Goal: Task Accomplishment & Management: Complete application form

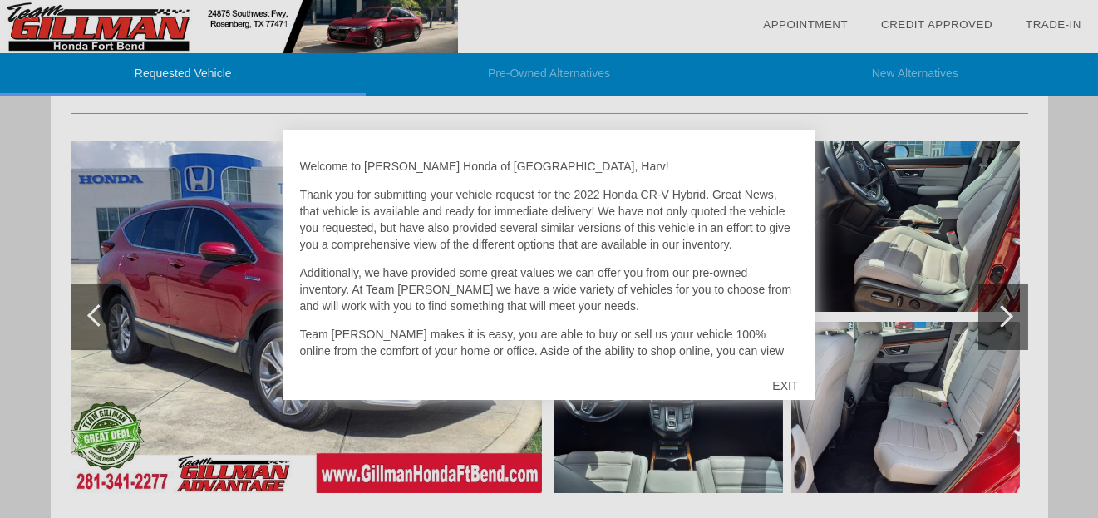
click at [781, 382] on div "EXIT" at bounding box center [785, 386] width 59 height 50
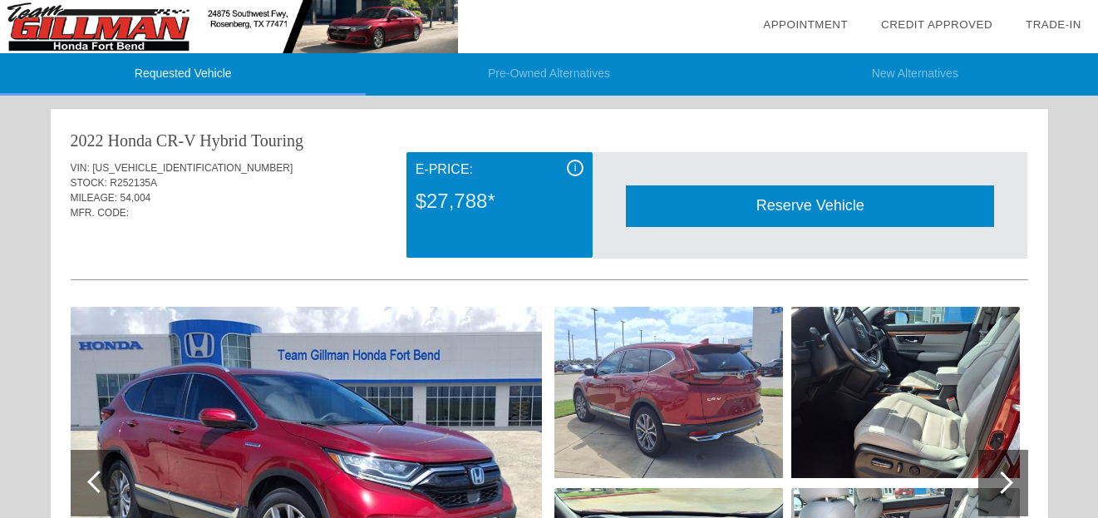
click at [574, 162] on span "i" at bounding box center [575, 168] width 2 height 12
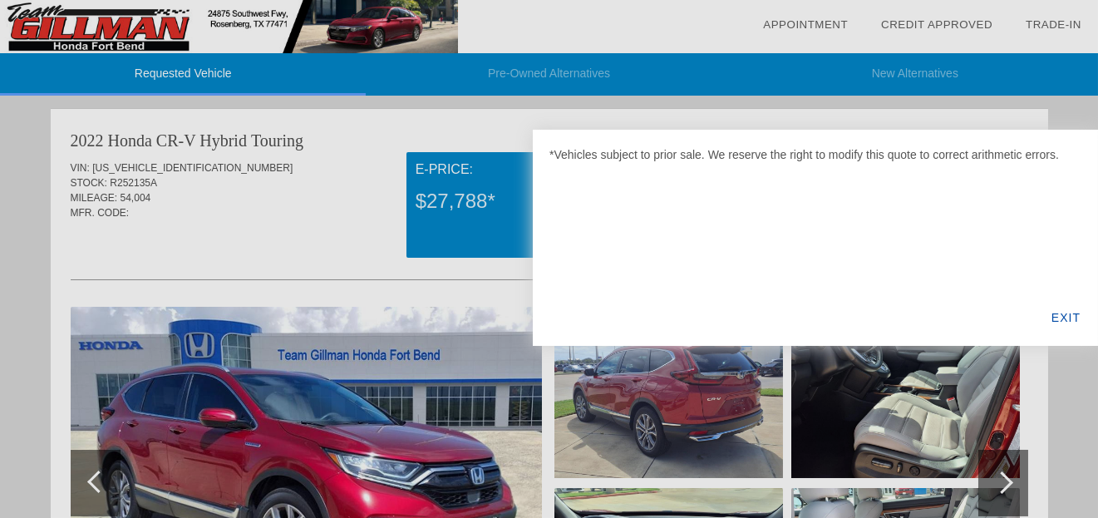
click at [1060, 320] on div "EXIT" at bounding box center [1066, 317] width 64 height 57
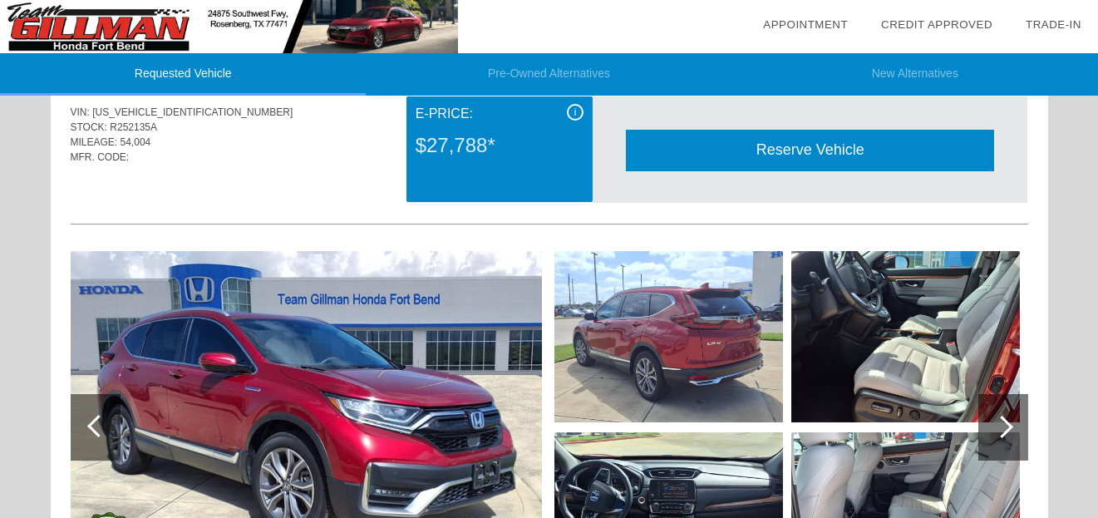
scroll to position [83, 0]
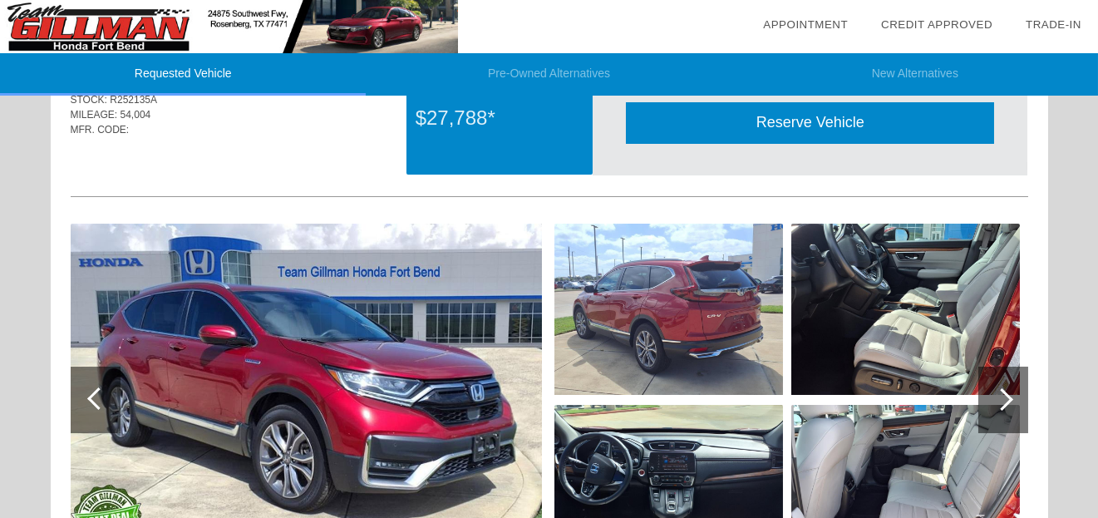
click at [240, 359] on img at bounding box center [306, 400] width 471 height 352
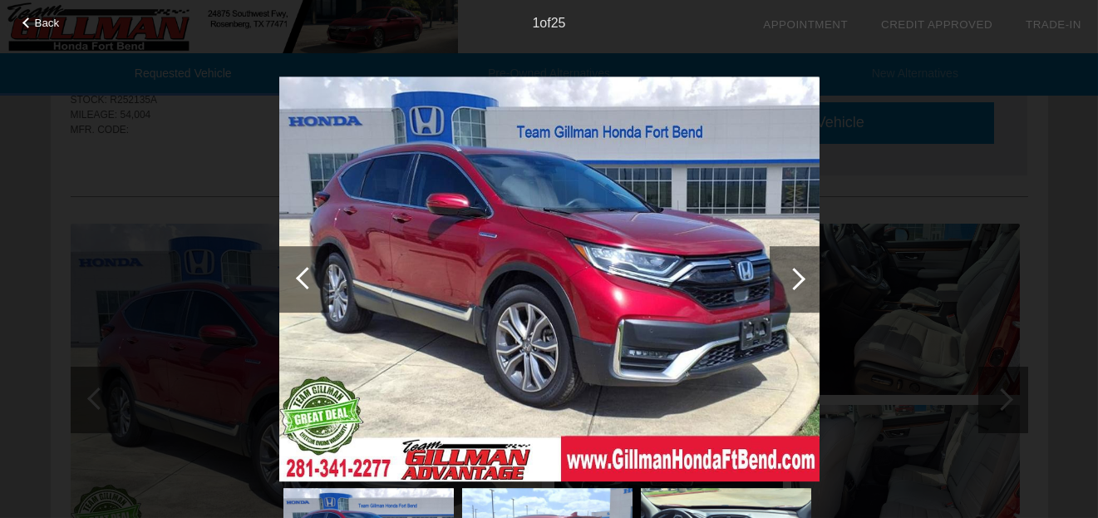
click at [481, 238] on img at bounding box center [549, 279] width 540 height 406
click at [803, 276] on div at bounding box center [794, 279] width 22 height 22
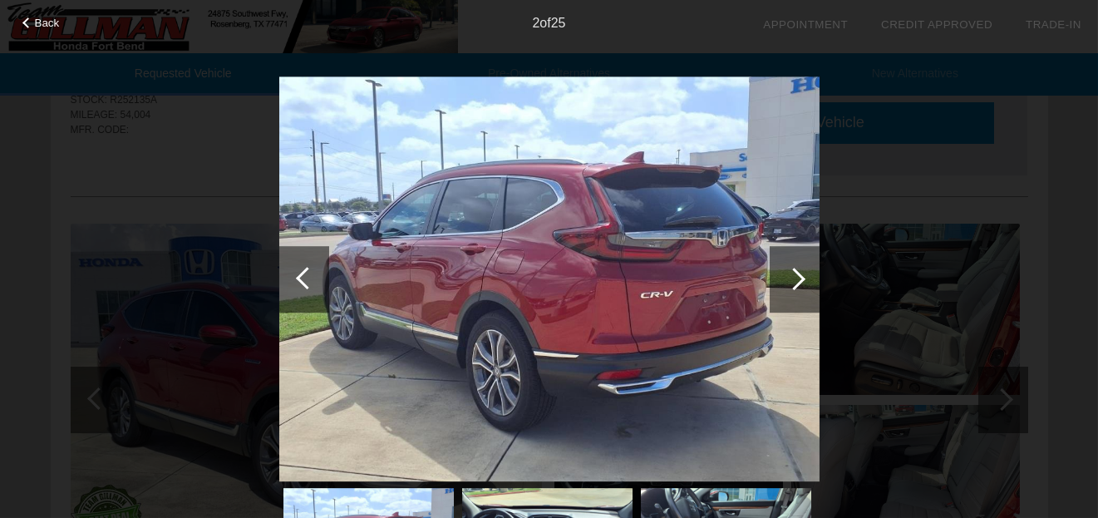
click at [803, 277] on div at bounding box center [794, 279] width 22 height 22
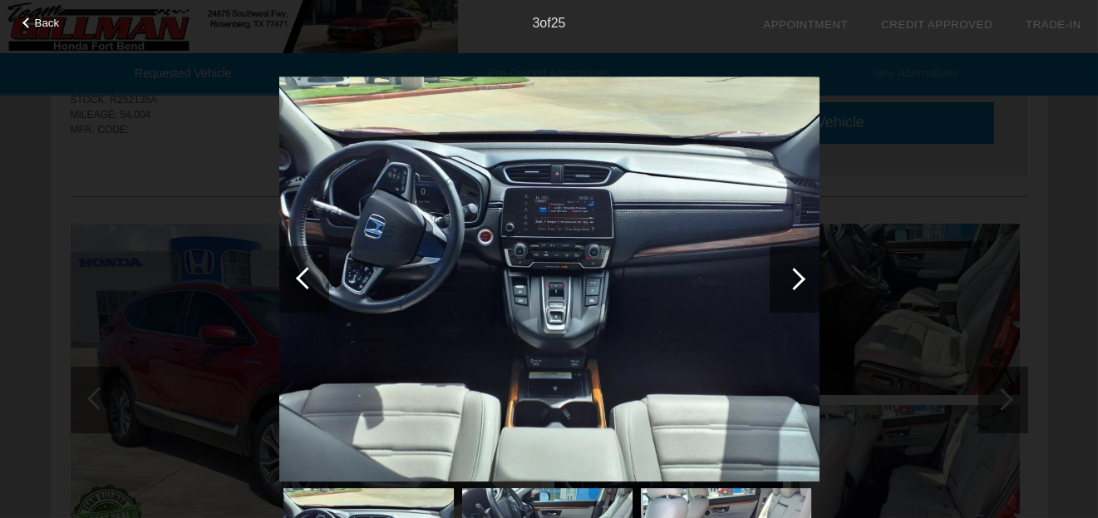
click at [803, 277] on div at bounding box center [794, 279] width 22 height 22
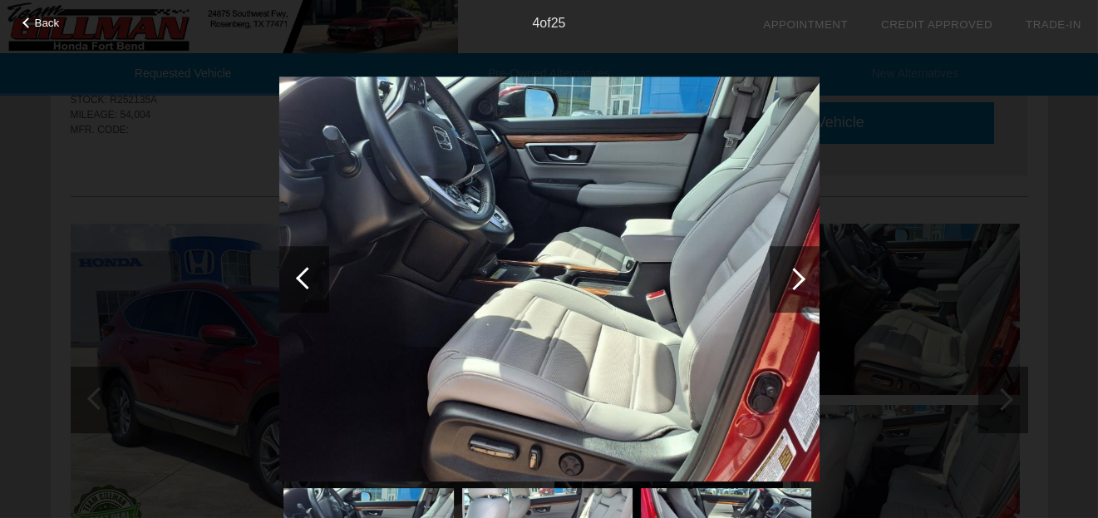
click at [803, 277] on div at bounding box center [794, 279] width 22 height 22
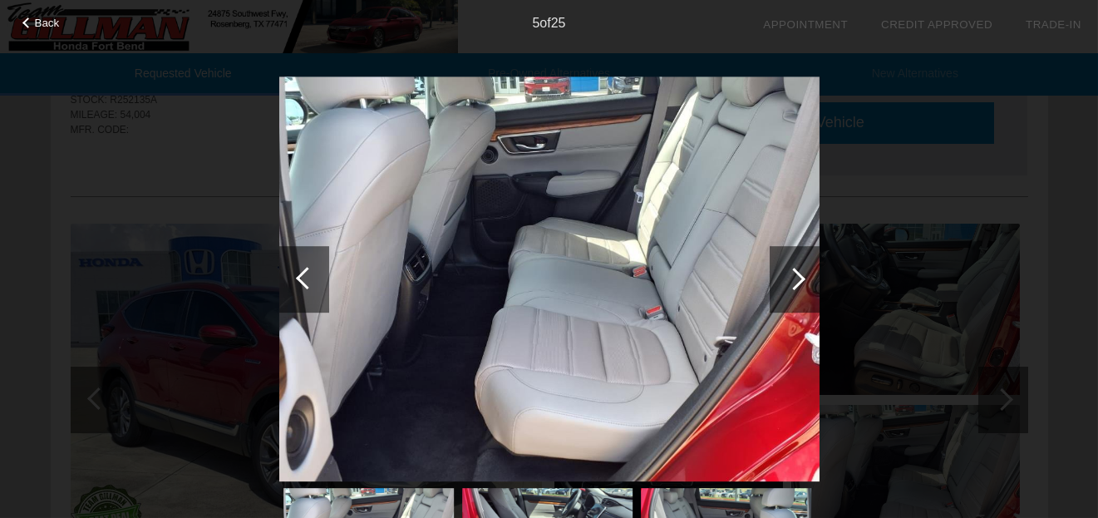
click at [803, 277] on div at bounding box center [794, 279] width 22 height 22
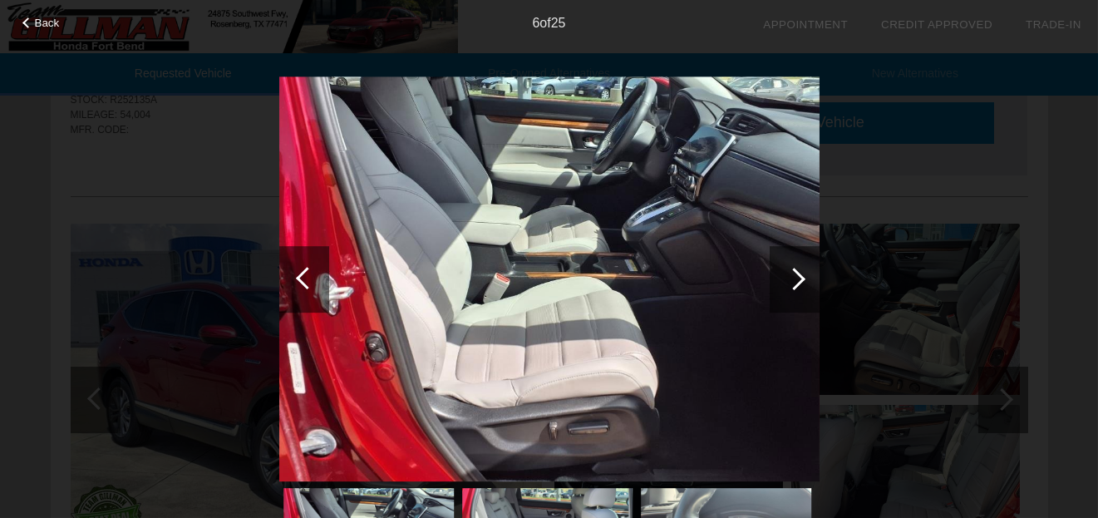
click at [803, 277] on div at bounding box center [794, 279] width 22 height 22
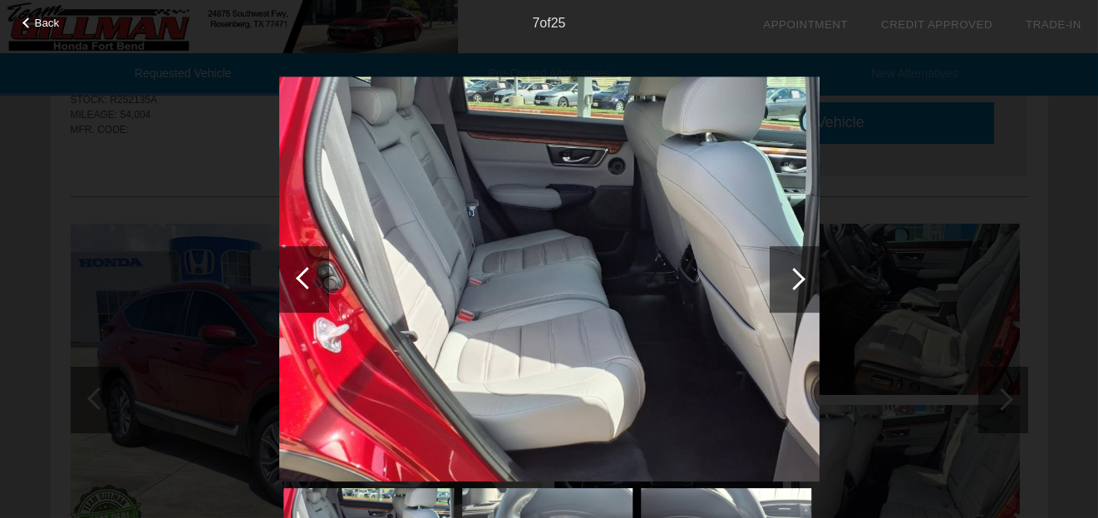
click at [803, 277] on div at bounding box center [794, 279] width 22 height 22
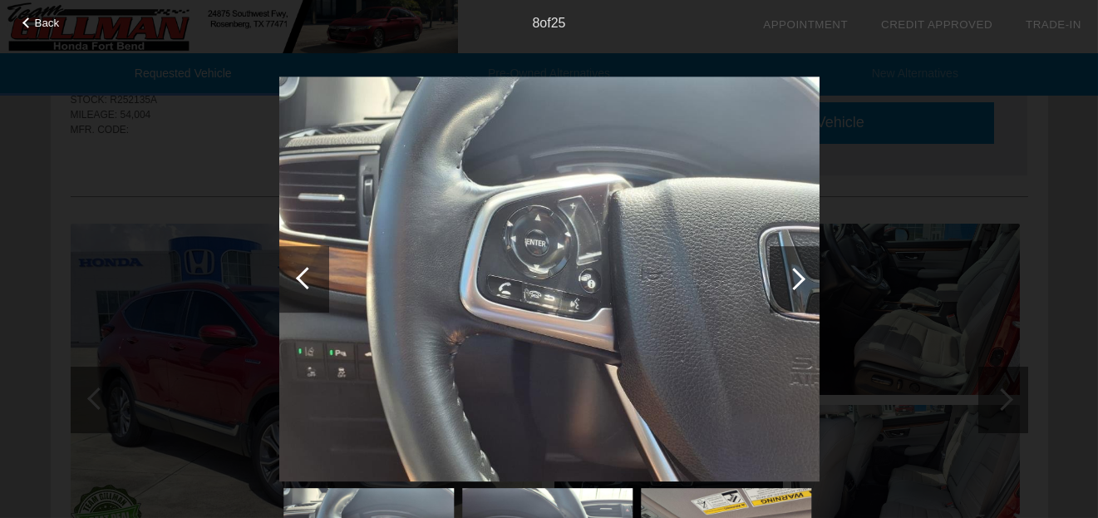
click at [803, 277] on div at bounding box center [794, 279] width 22 height 22
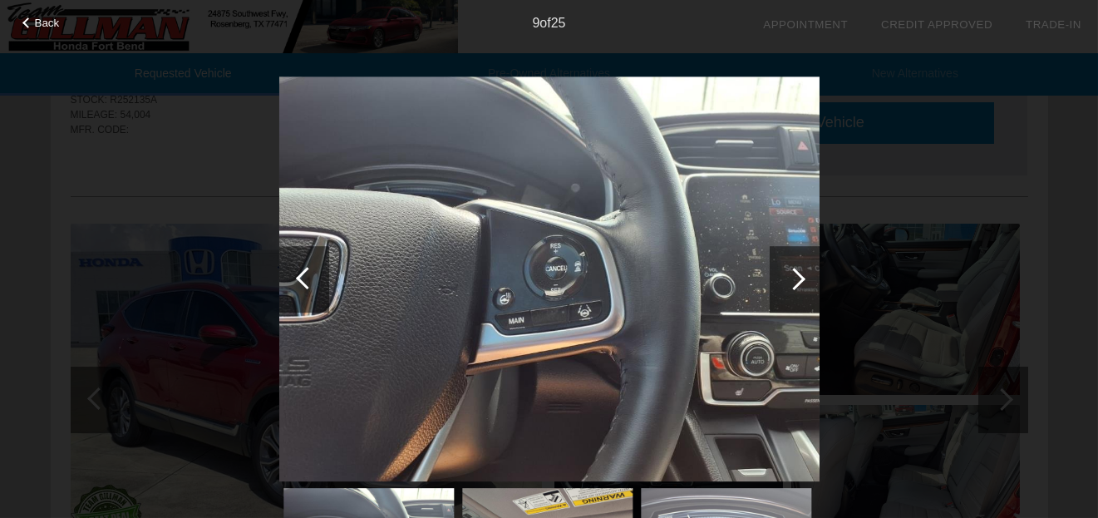
click at [803, 277] on div at bounding box center [794, 279] width 22 height 22
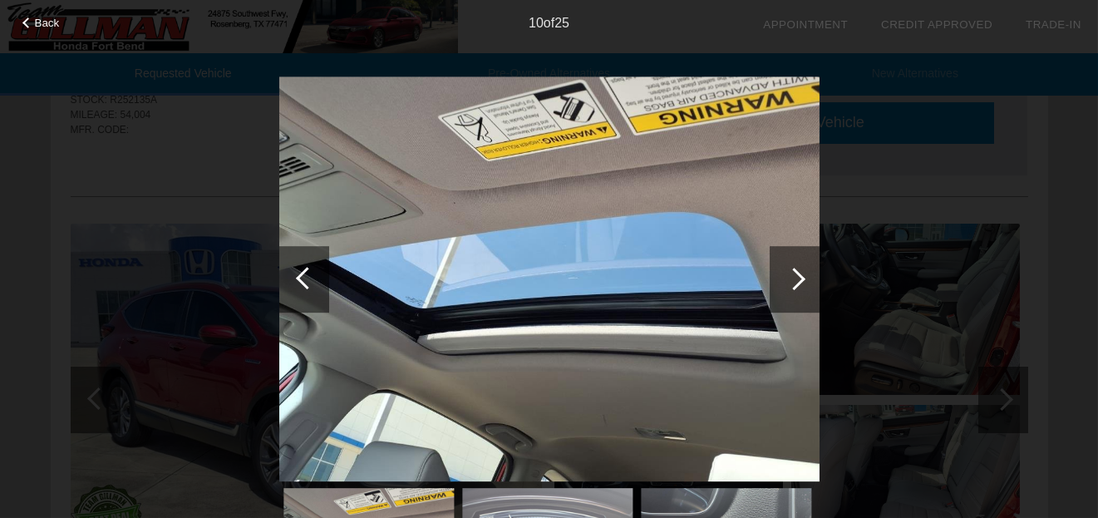
click at [792, 281] on div at bounding box center [794, 279] width 22 height 22
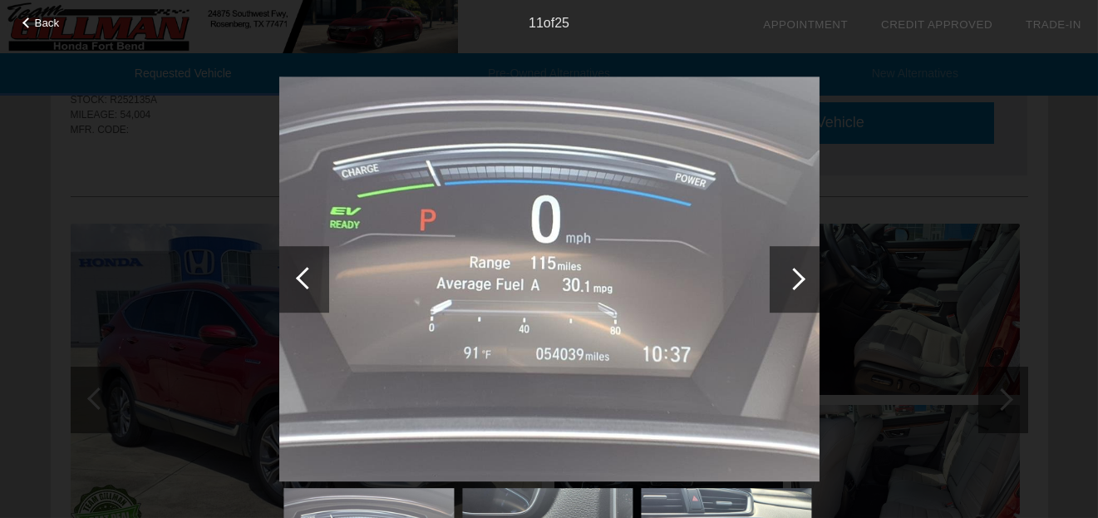
click at [792, 281] on div at bounding box center [794, 279] width 22 height 22
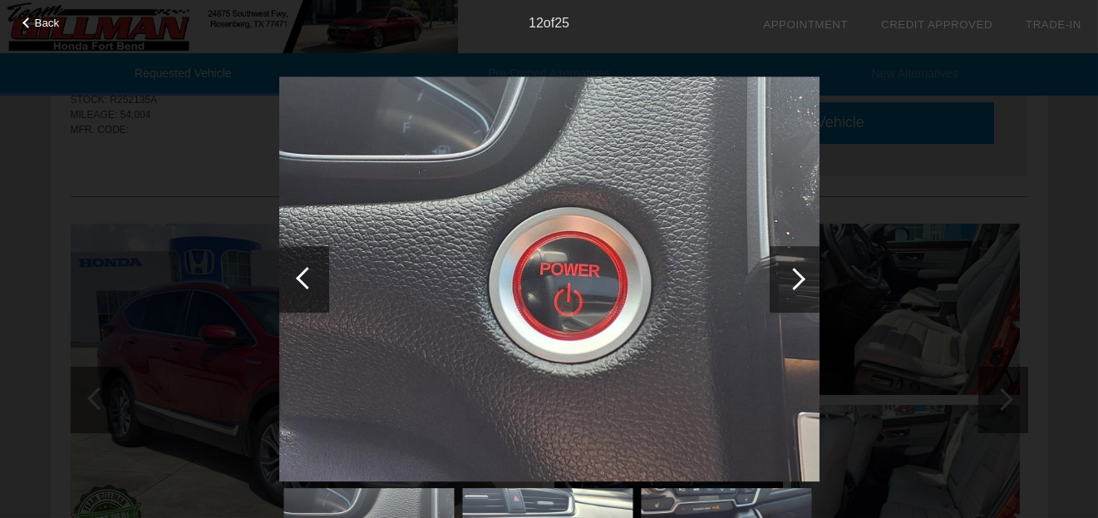
click at [792, 281] on div at bounding box center [794, 279] width 22 height 22
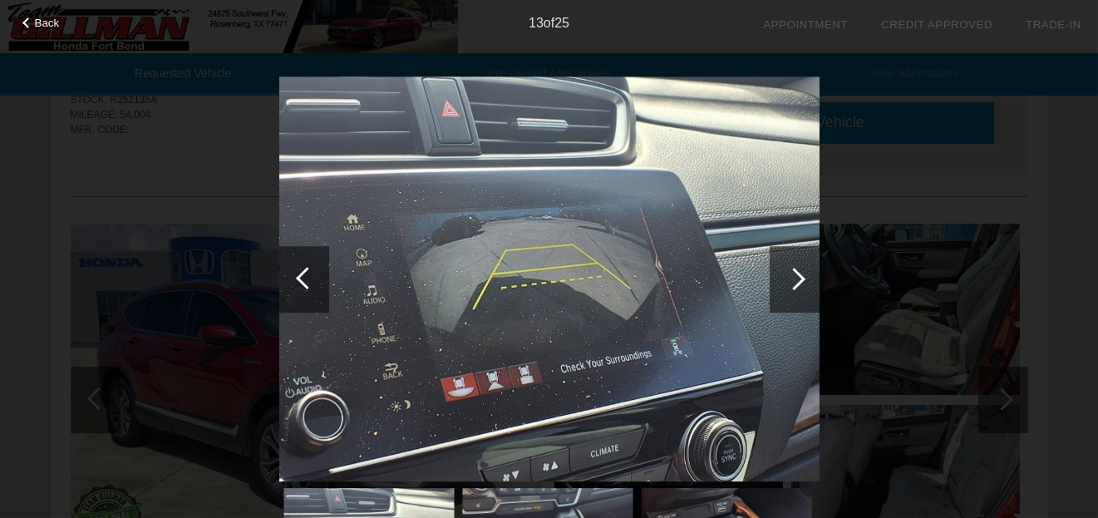
click at [792, 281] on div at bounding box center [794, 279] width 22 height 22
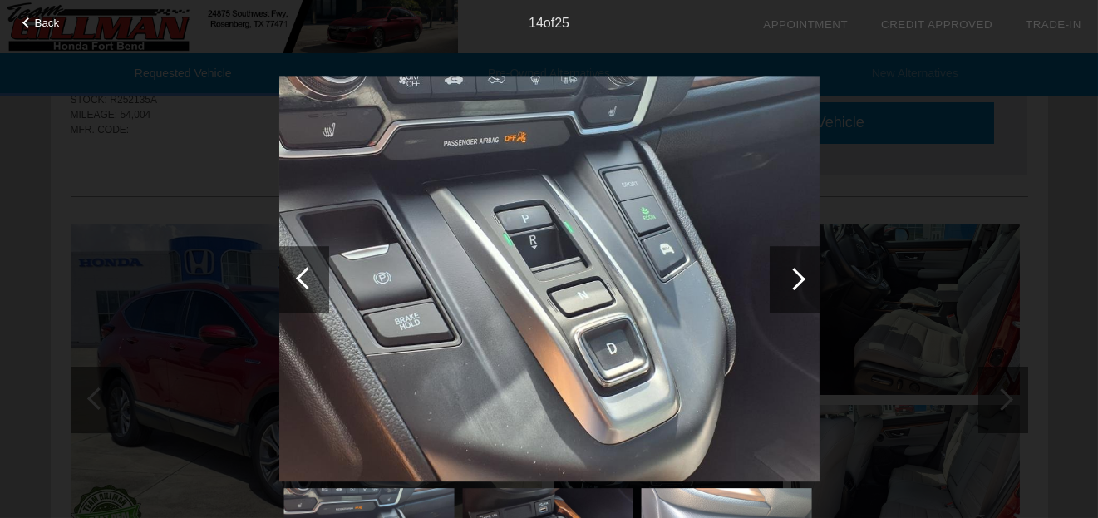
click at [791, 279] on div at bounding box center [794, 279] width 22 height 22
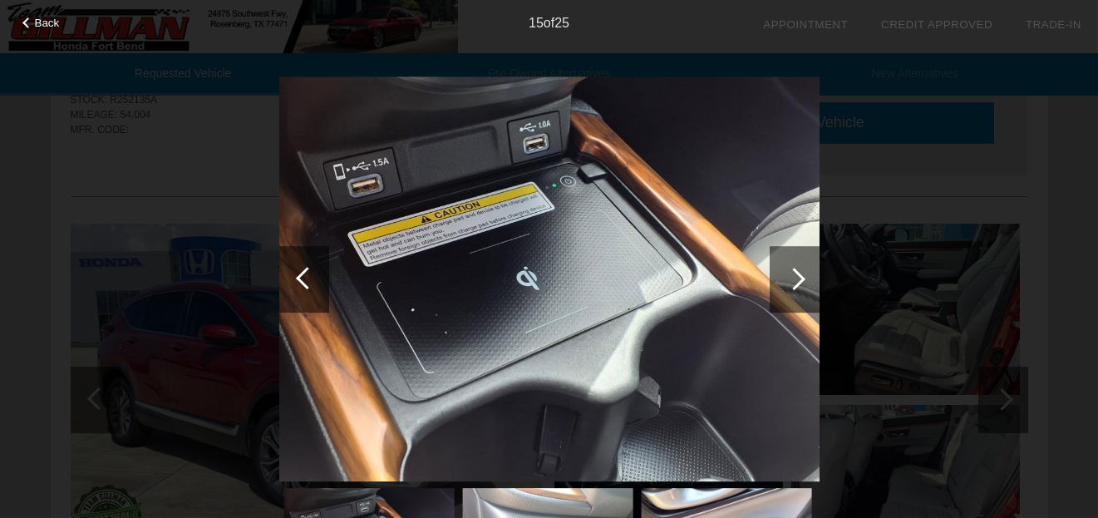
click at [786, 277] on div at bounding box center [794, 279] width 22 height 22
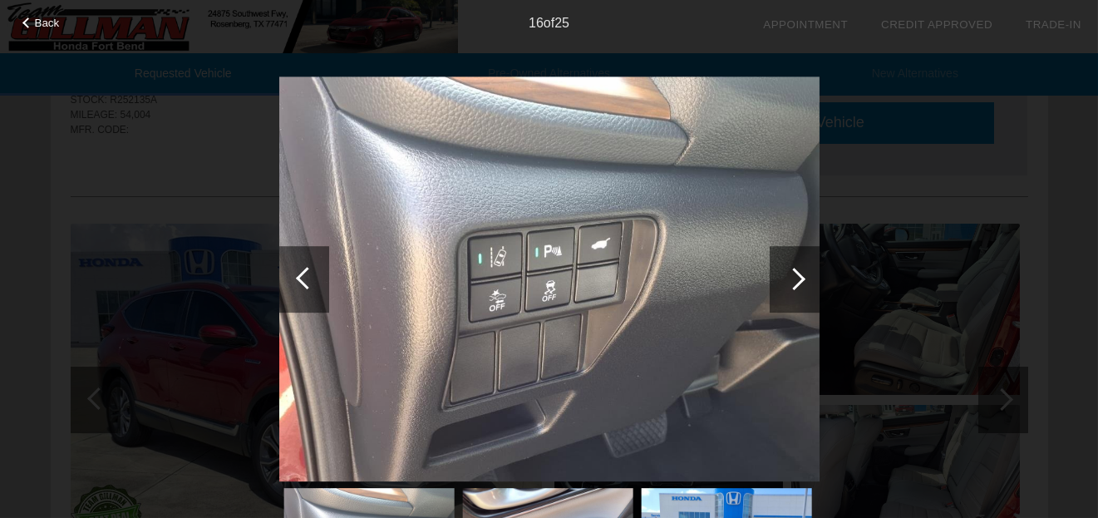
click at [786, 277] on div at bounding box center [794, 279] width 22 height 22
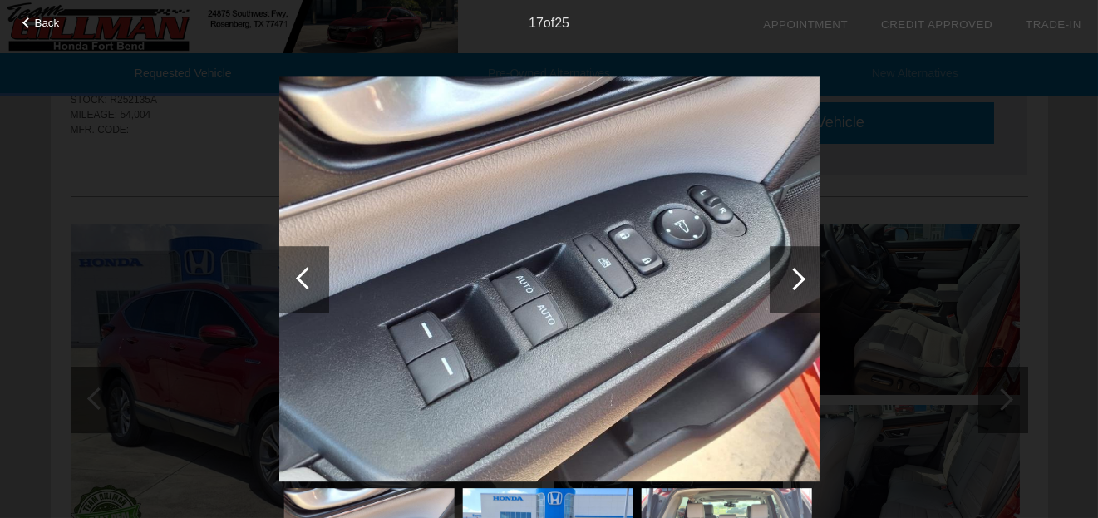
click at [783, 276] on div at bounding box center [795, 279] width 50 height 67
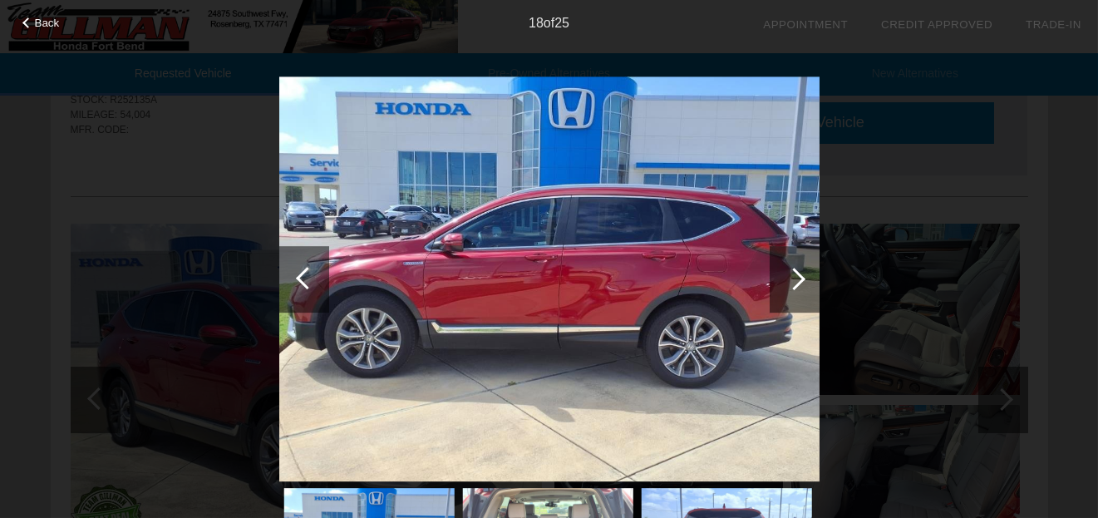
click at [774, 272] on div at bounding box center [795, 279] width 50 height 67
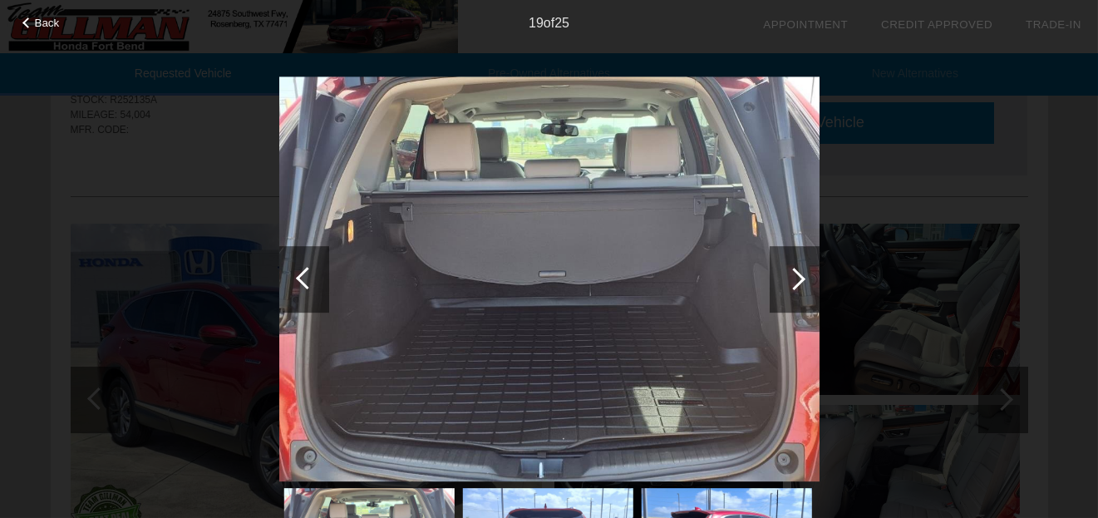
click at [757, 269] on img at bounding box center [549, 279] width 540 height 406
click at [782, 271] on div at bounding box center [795, 279] width 50 height 67
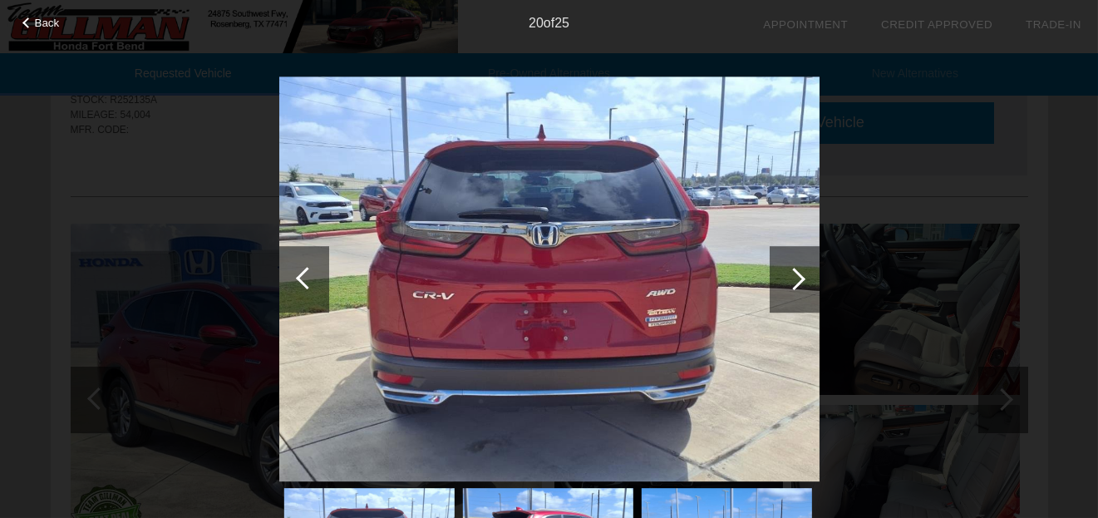
click at [796, 277] on div at bounding box center [794, 279] width 22 height 22
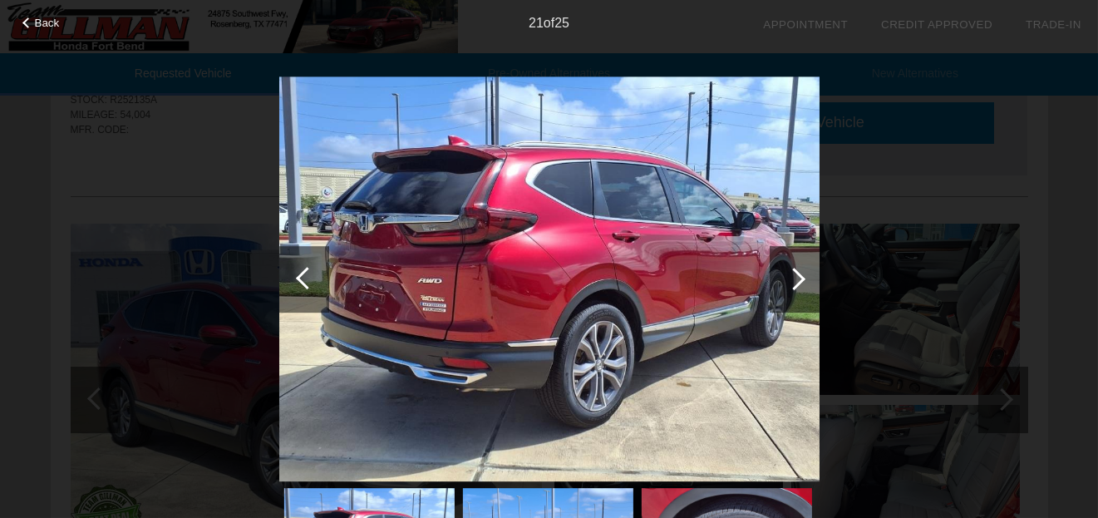
click at [796, 277] on div at bounding box center [794, 279] width 22 height 22
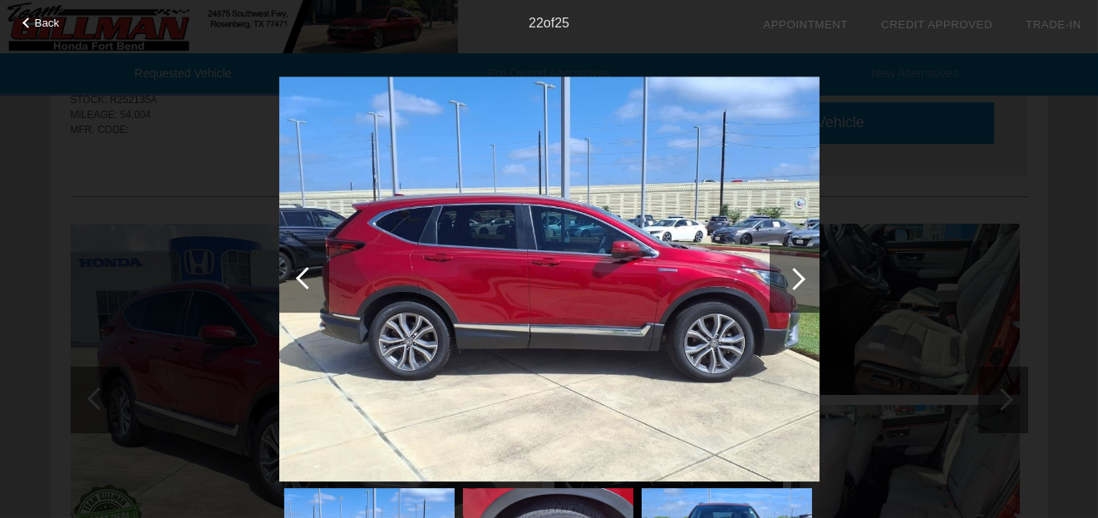
click at [37, 17] on span "Back" at bounding box center [47, 23] width 25 height 12
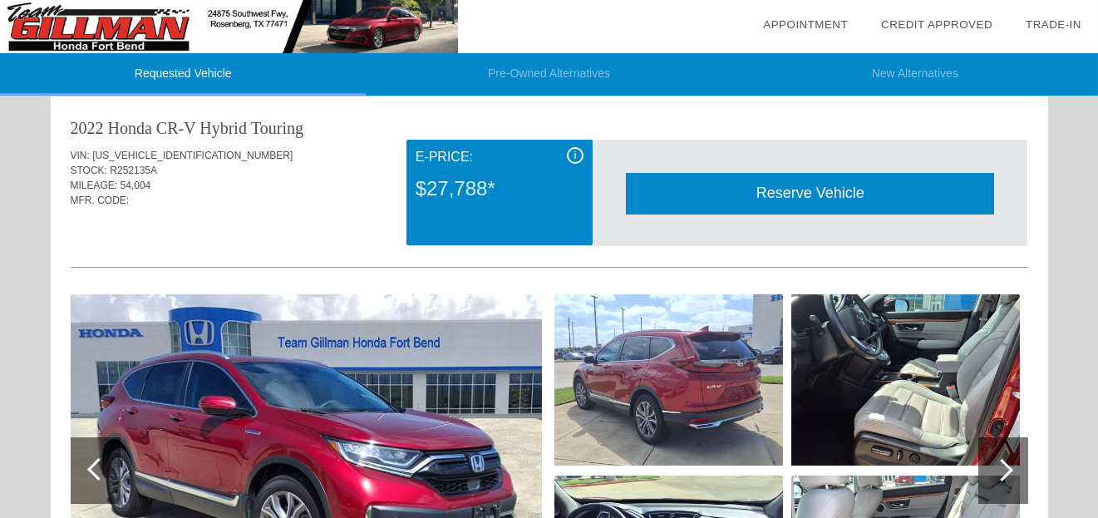
scroll to position [0, 0]
